Goal: Task Accomplishment & Management: Manage account settings

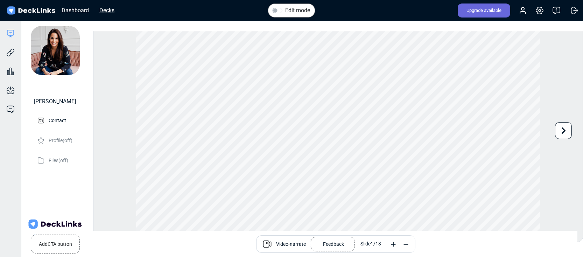
click at [103, 10] on div "Decks" at bounding box center [107, 10] width 22 height 9
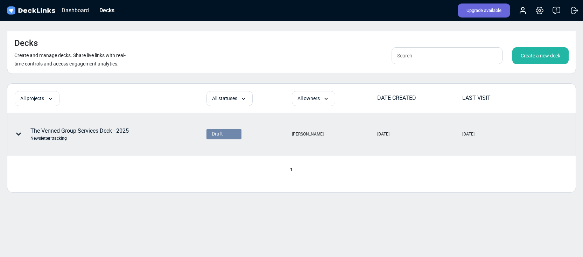
click at [21, 131] on icon at bounding box center [19, 134] width 6 height 6
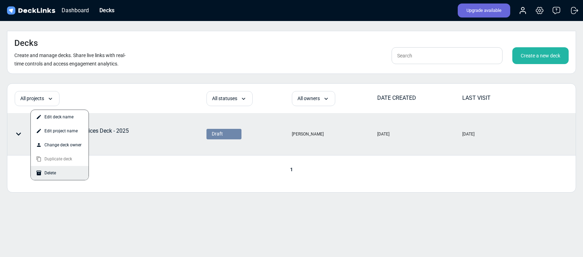
click at [58, 174] on div "Delete" at bounding box center [60, 173] width 58 height 14
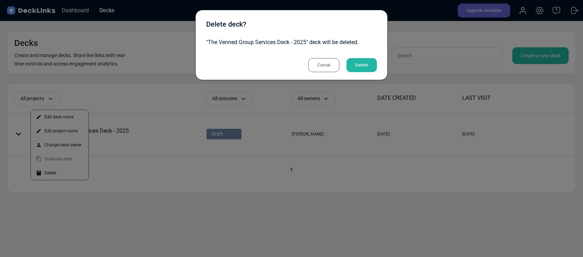
click at [370, 65] on div "Delete" at bounding box center [361, 65] width 30 height 14
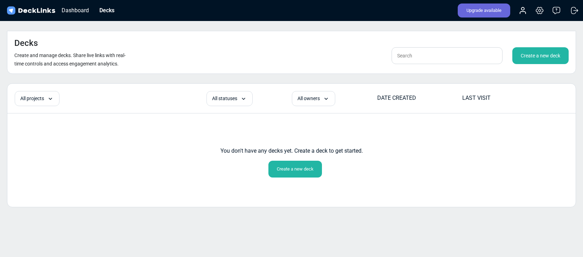
click at [303, 161] on div "Create a new deck" at bounding box center [295, 169] width 54 height 17
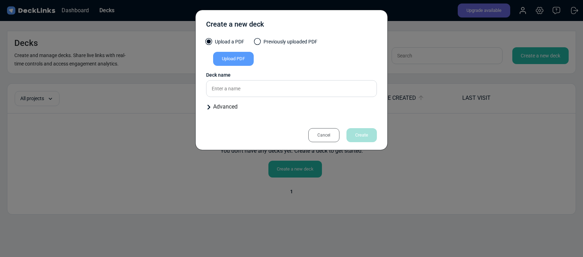
click at [222, 57] on div "Upload PDF" at bounding box center [233, 59] width 41 height 14
click at [0, 0] on input "Upload PDF" at bounding box center [0, 0] width 0 height 0
click at [269, 88] on input "text" at bounding box center [291, 88] width 171 height 17
click at [303, 90] on input "text" at bounding box center [291, 88] width 171 height 17
click at [212, 104] on div "Advanced" at bounding box center [291, 107] width 171 height 8
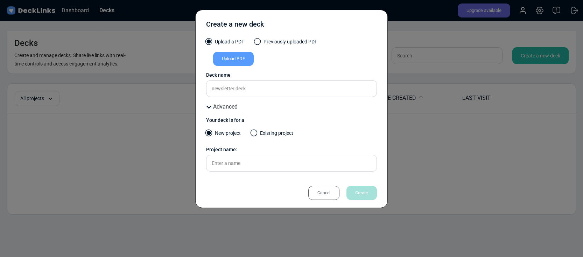
click at [237, 58] on div "Upload PDF" at bounding box center [233, 59] width 41 height 14
click at [0, 0] on input "Upload PDF" at bounding box center [0, 0] width 0 height 0
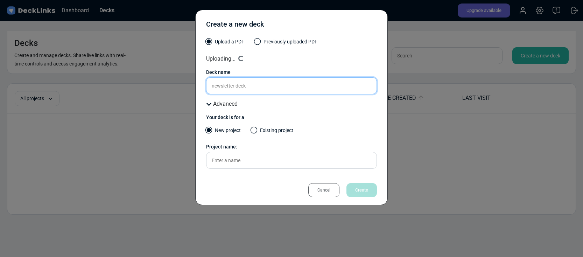
drag, startPoint x: 214, startPoint y: 86, endPoint x: 218, endPoint y: 87, distance: 3.9
click at [214, 86] on input "newsletter deck" at bounding box center [291, 85] width 171 height 17
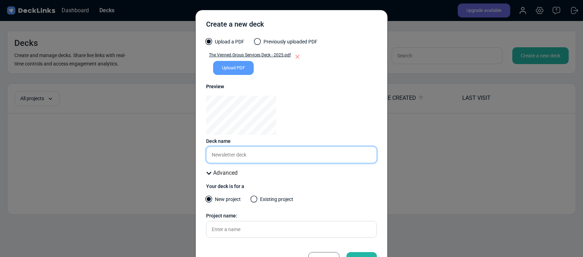
scroll to position [27, 0]
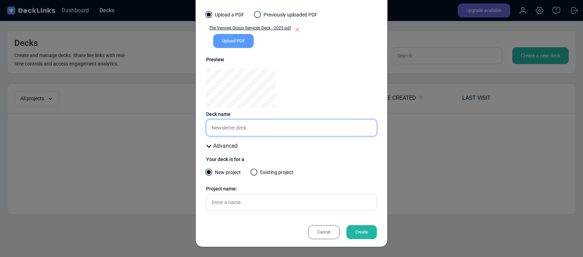
type input "Newsletter deck"
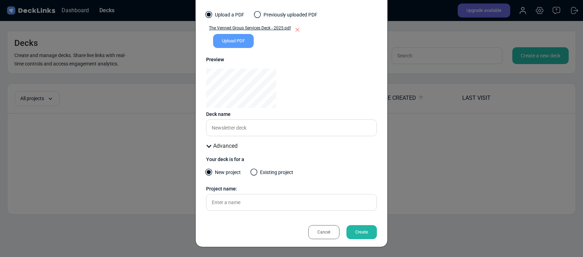
click at [363, 232] on div "Create" at bounding box center [361, 232] width 30 height 14
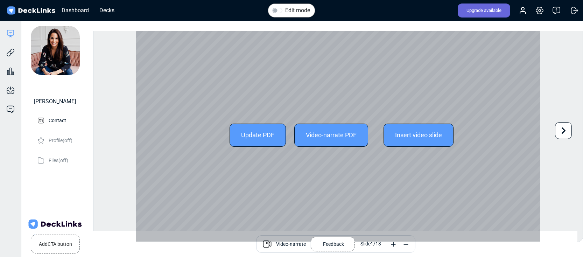
scroll to position [13, 0]
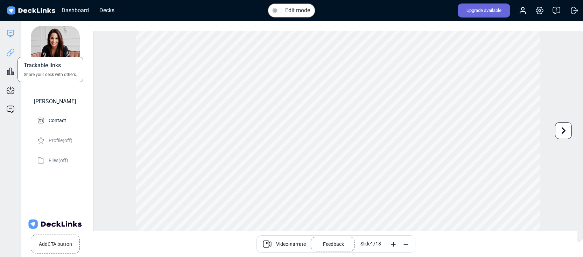
click at [9, 54] on icon at bounding box center [10, 52] width 8 height 8
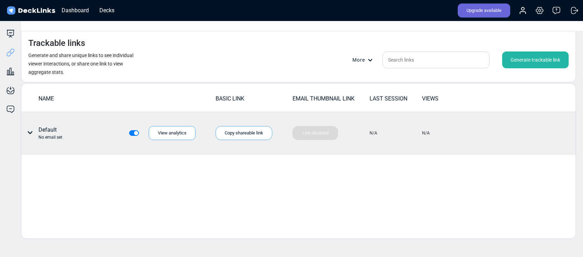
click at [31, 131] on icon at bounding box center [30, 132] width 5 height 3
click at [44, 137] on div "Edit link name" at bounding box center [56, 134] width 63 height 14
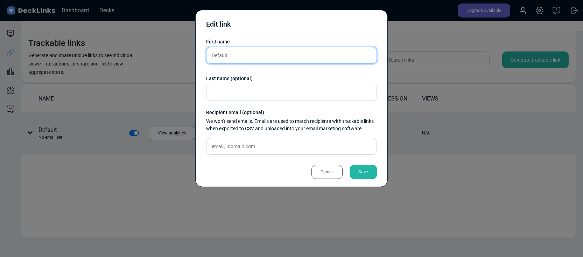
click at [227, 61] on input "Default" at bounding box center [291, 55] width 171 height 17
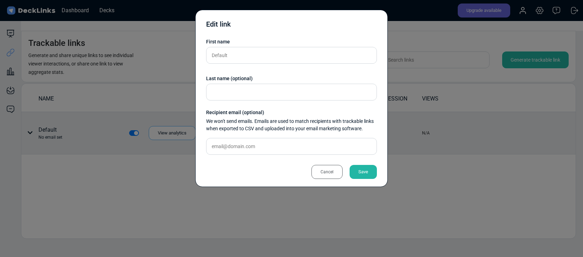
click at [327, 174] on div "Cancel" at bounding box center [326, 172] width 31 height 14
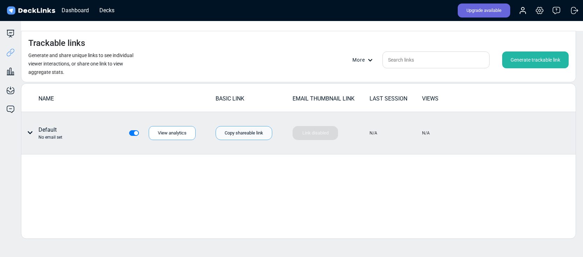
click at [238, 126] on div "Copy shareable link" at bounding box center [244, 133] width 57 height 14
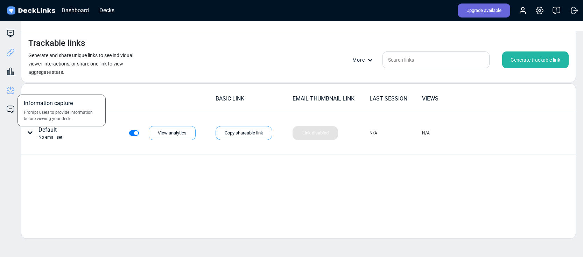
click at [11, 88] on icon at bounding box center [10, 90] width 8 height 8
